Goal: Contribute content: Add original content to the website for others to see

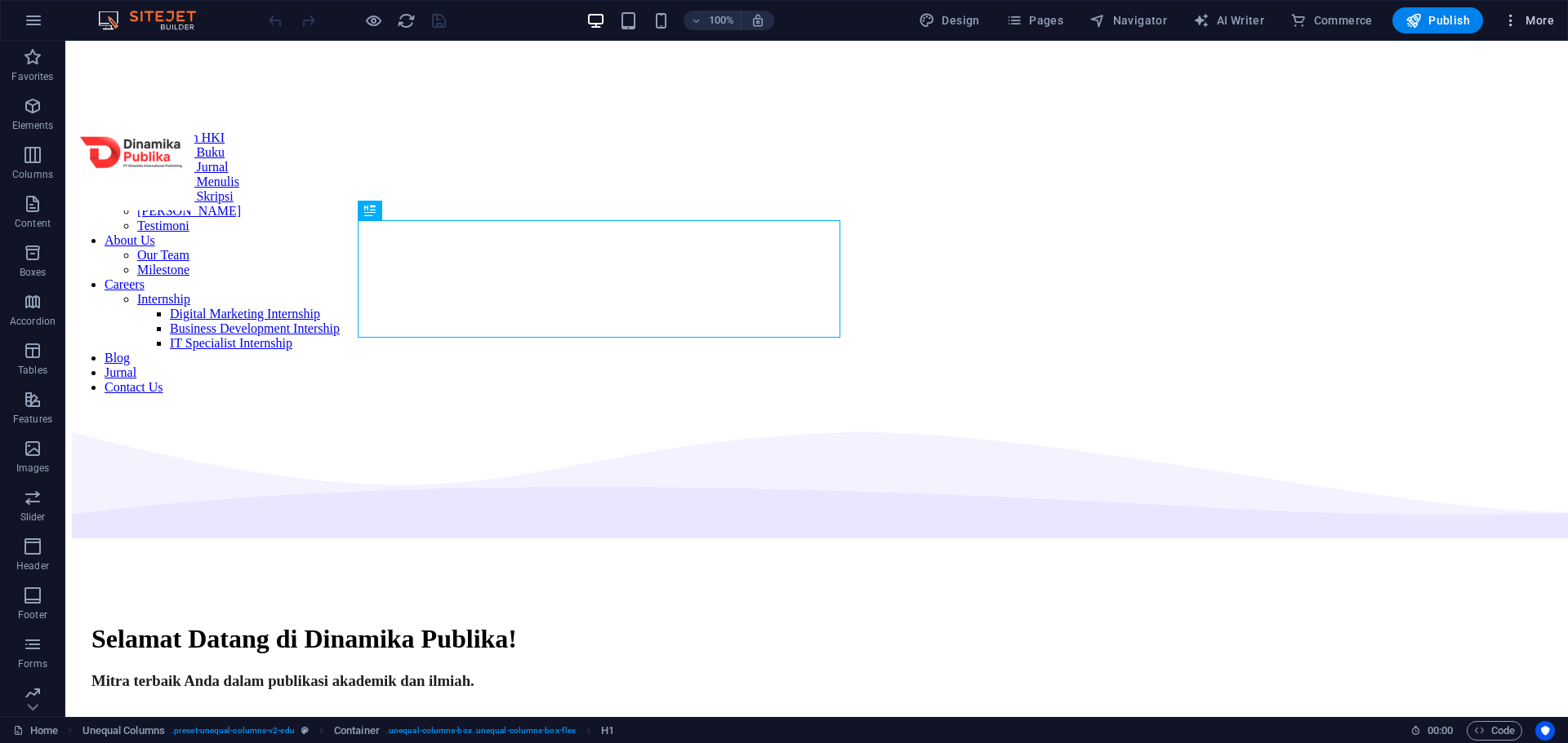
click at [1521, 22] on span "More" at bounding box center [1528, 20] width 52 height 16
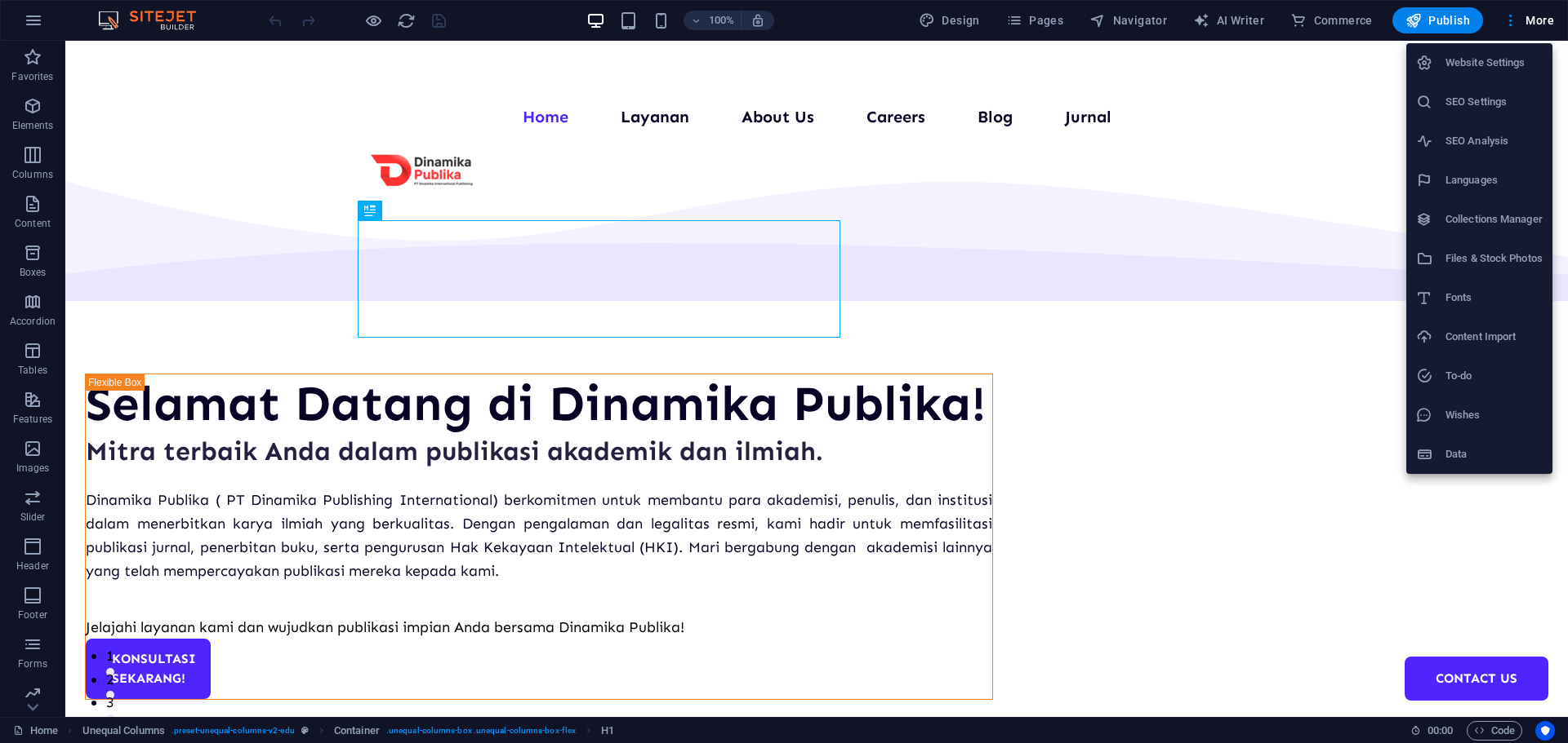
click at [1468, 211] on h6 "Collections Manager" at bounding box center [1494, 219] width 97 height 20
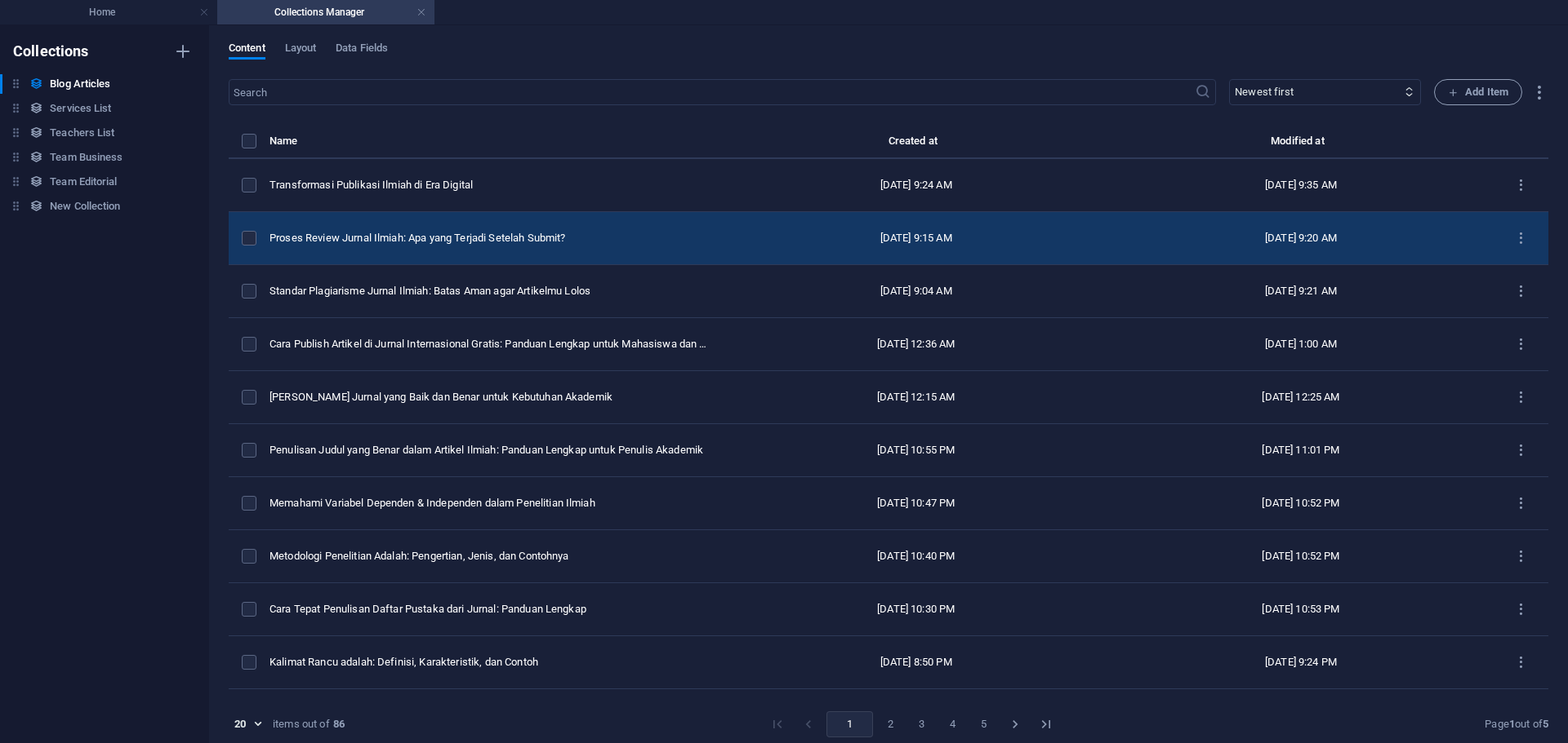
click at [472, 247] on td "Proses Review Jurnal Ilmiah: Apa yang Terjadi Setelah Submit?" at bounding box center [496, 239] width 454 height 53
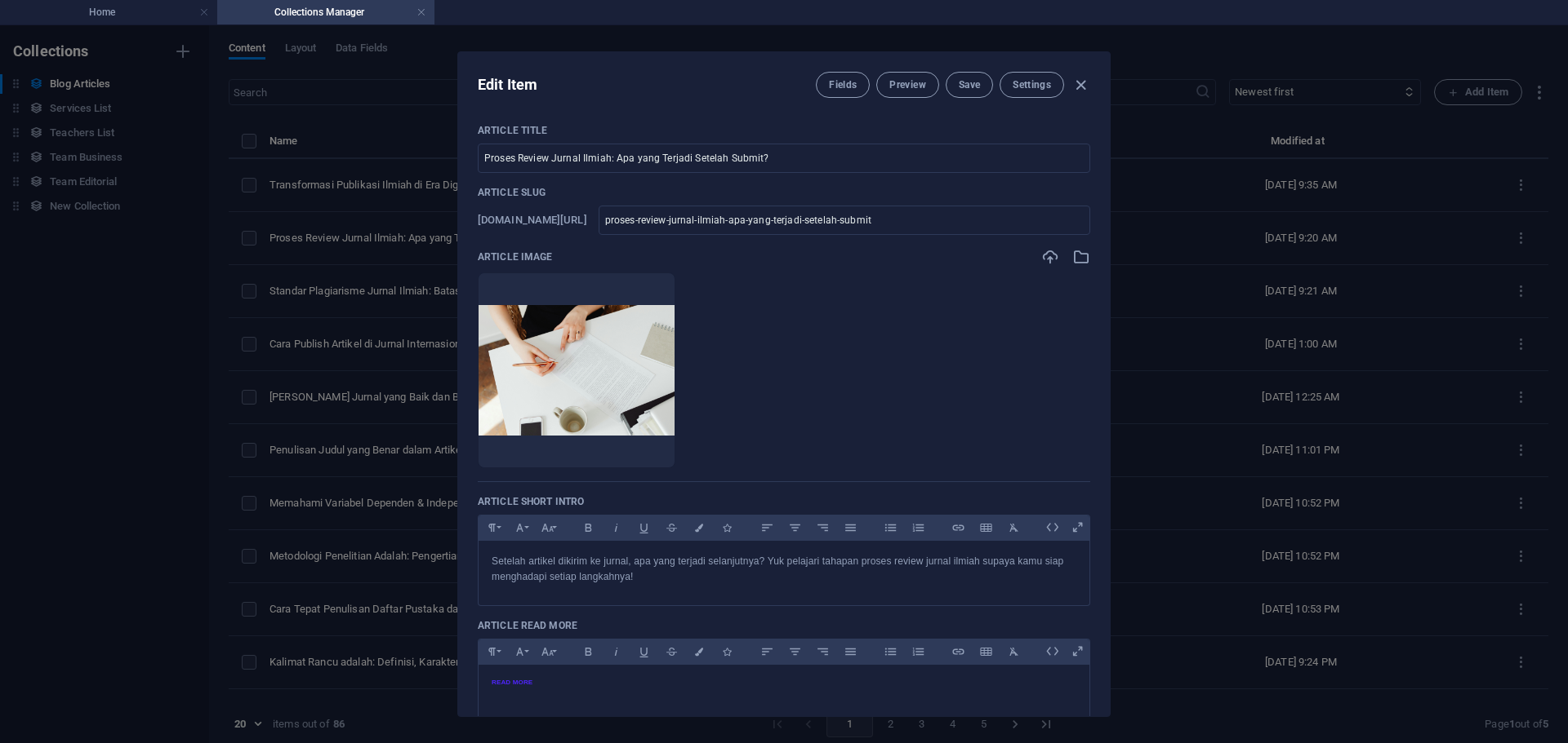
click at [1327, 259] on div "Edit Item Fields Preview Save Settings Article Title Proses Review Jurnal Ilmia…" at bounding box center [784, 384] width 1568 height 718
checkbox input "false"
type input "proses-review-jurnal-ilmiah-apa-yang-terjadi-setelah-submit"
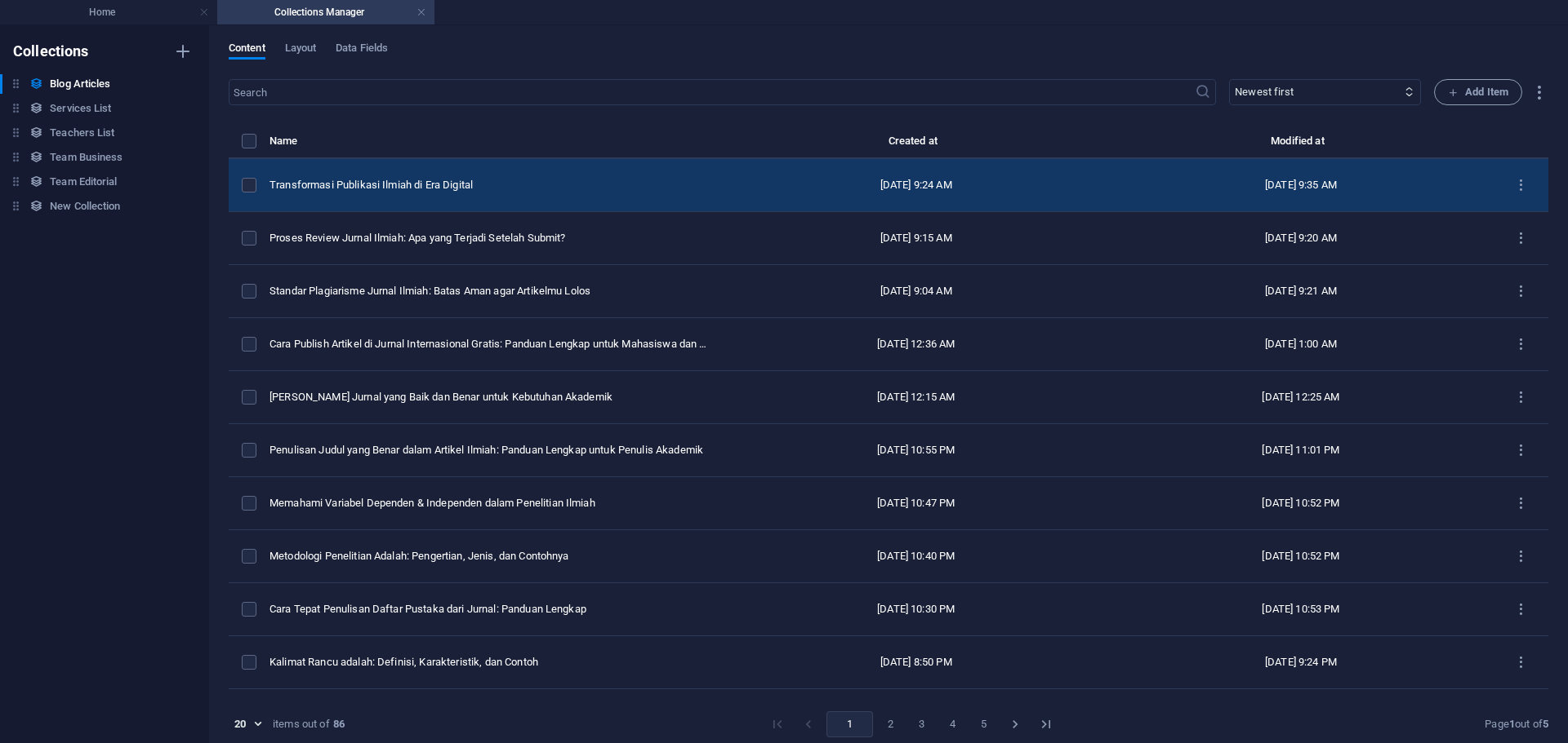
click at [406, 167] on td "Transformasi Publikasi Ilmiah di Era Digital" at bounding box center [496, 186] width 454 height 53
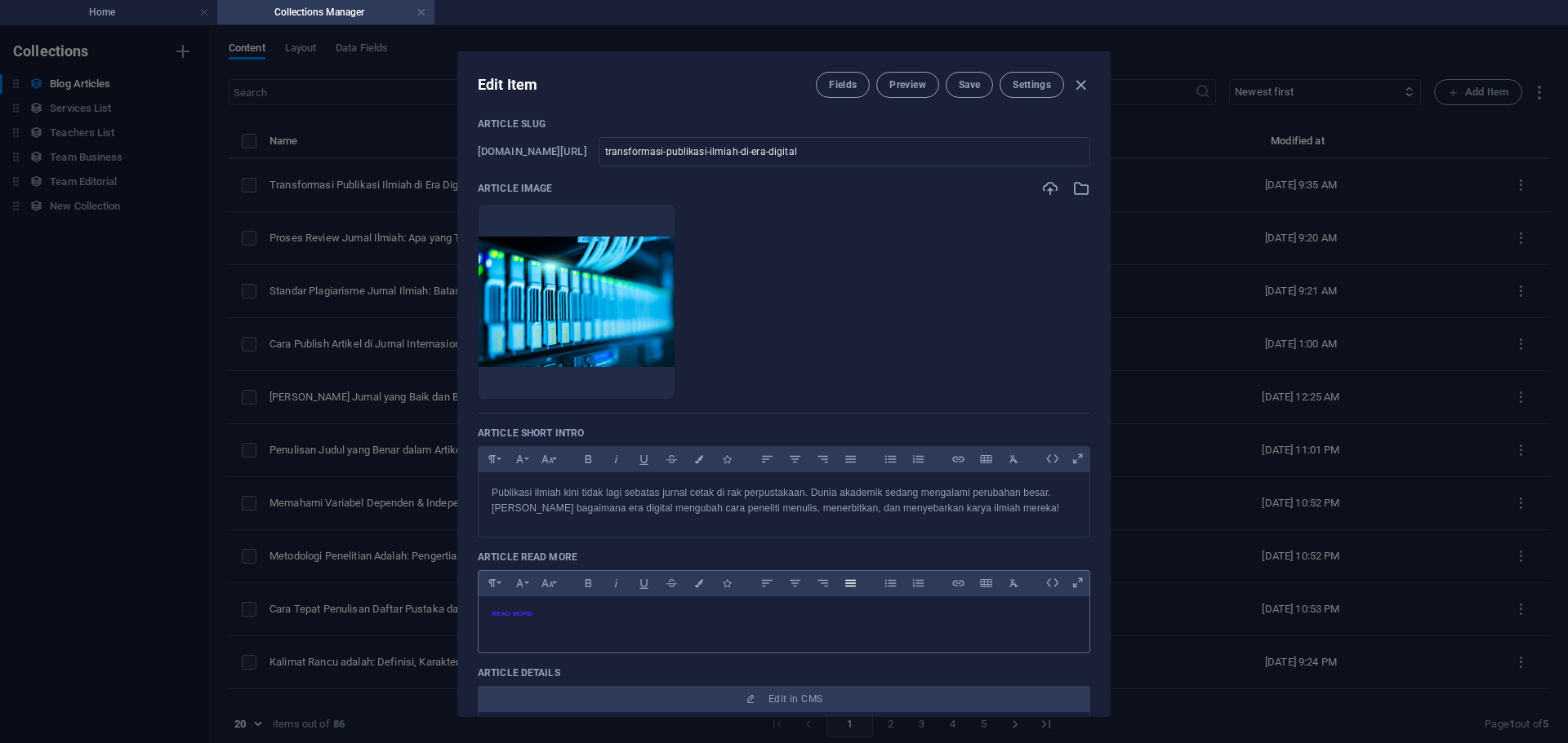
scroll to position [327, 0]
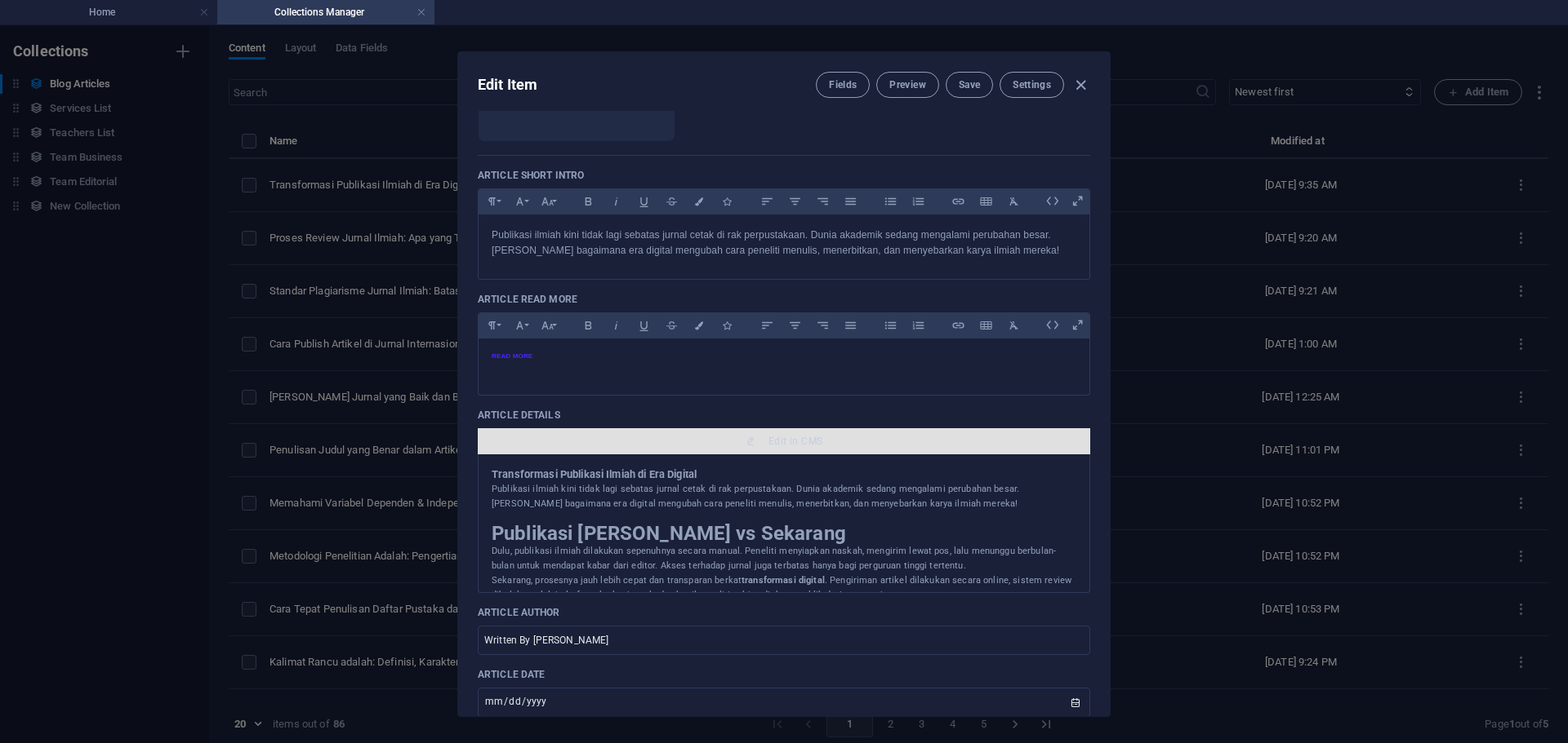
click at [718, 443] on span "Edit in CMS" at bounding box center [783, 441] width 599 height 13
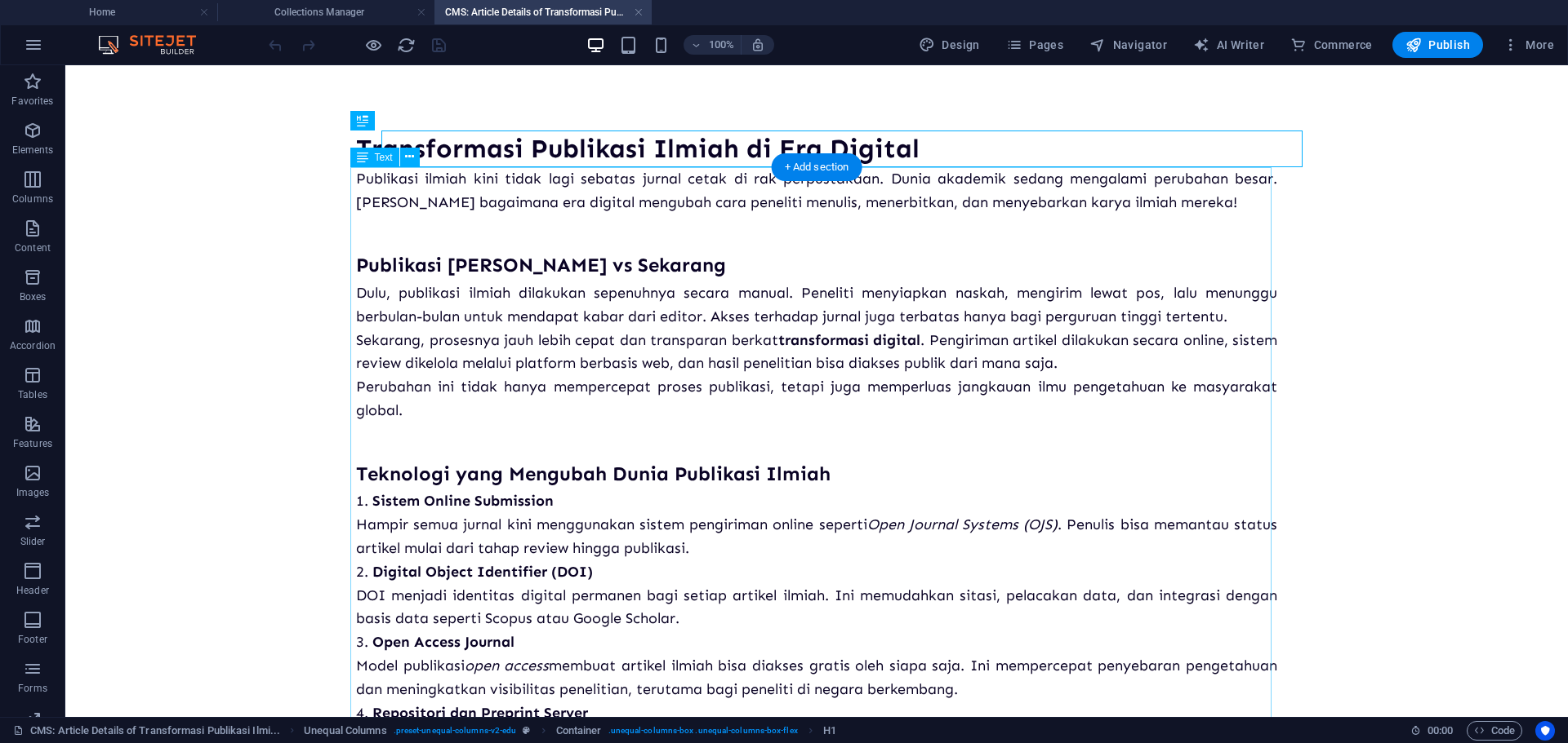
scroll to position [0, 0]
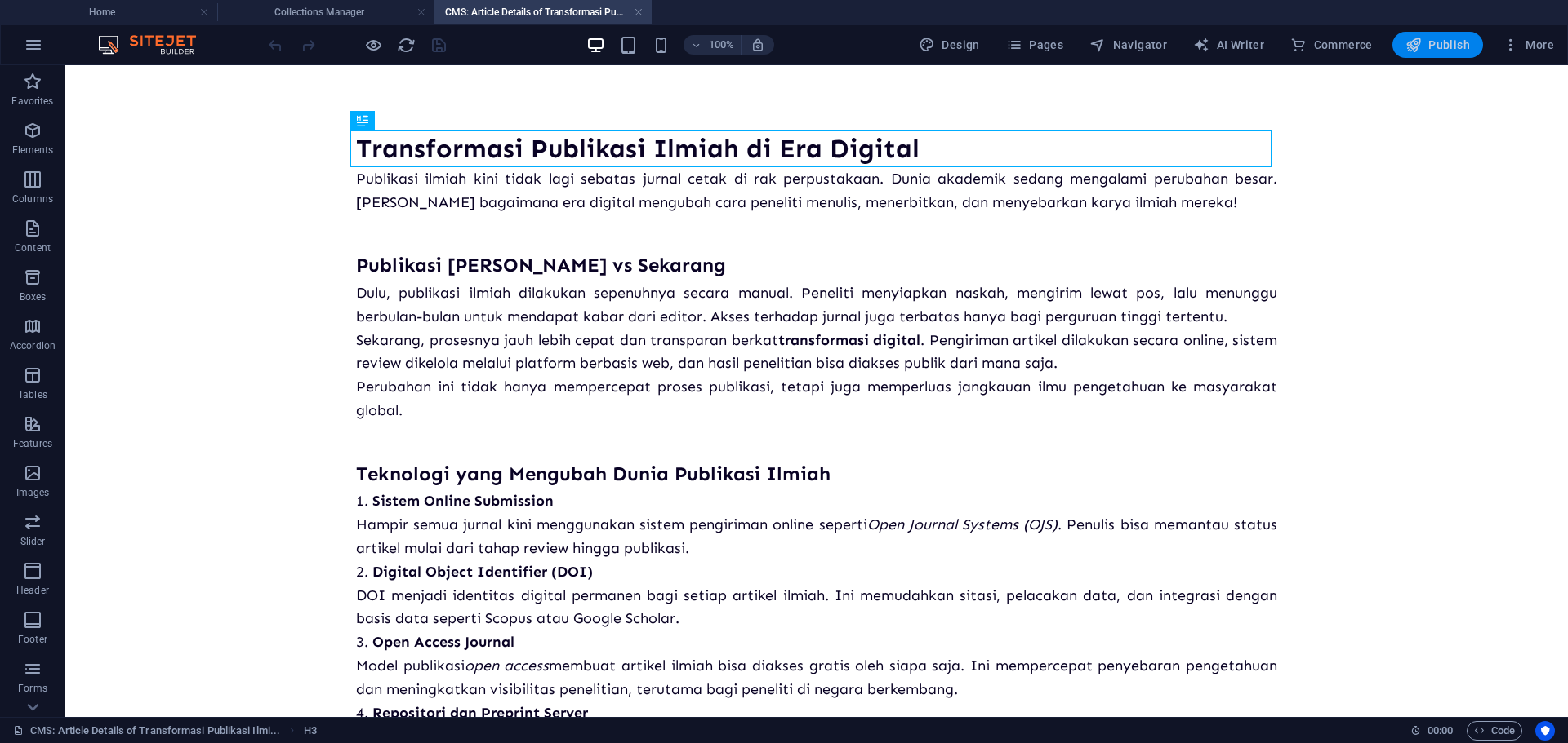
click at [1423, 47] on span "Publish" at bounding box center [1437, 45] width 65 height 16
